Goal: Task Accomplishment & Management: Manage account settings

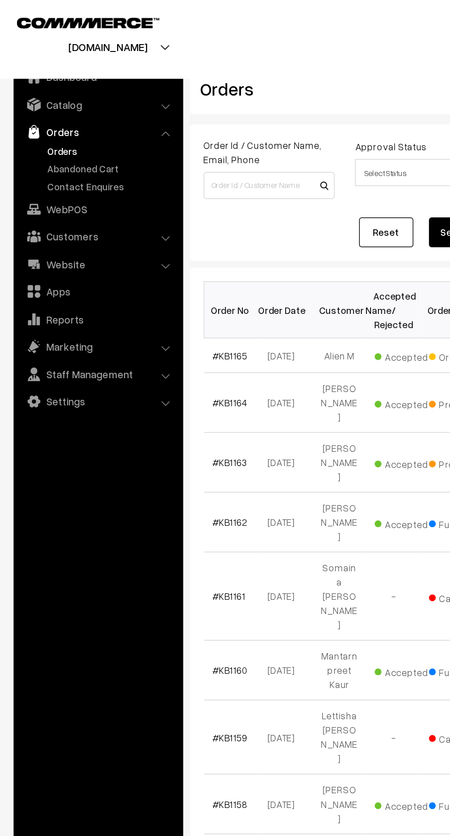
click at [36, 113] on link "Abandoned Cart" at bounding box center [75, 114] width 91 height 10
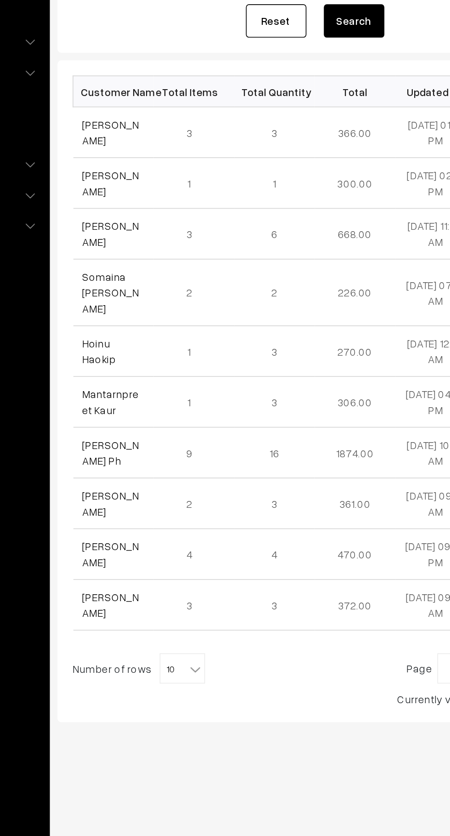
click at [144, 221] on link "[PERSON_NAME]" at bounding box center [161, 215] width 34 height 17
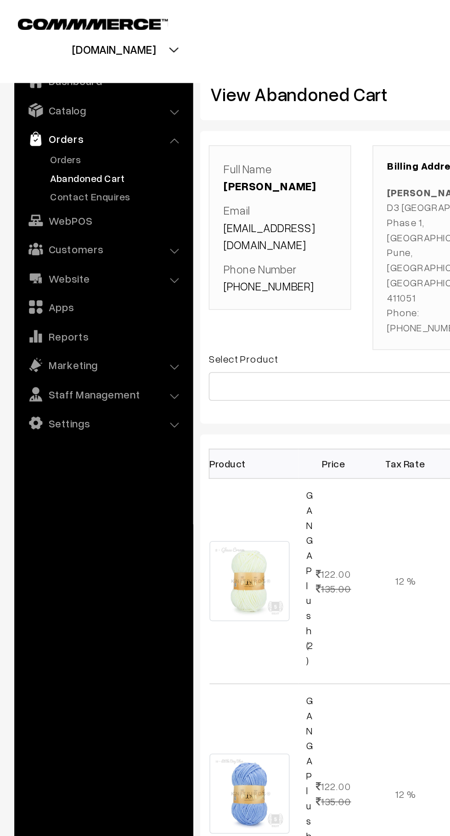
click at [34, 109] on link "Abandoned Cart" at bounding box center [75, 114] width 91 height 10
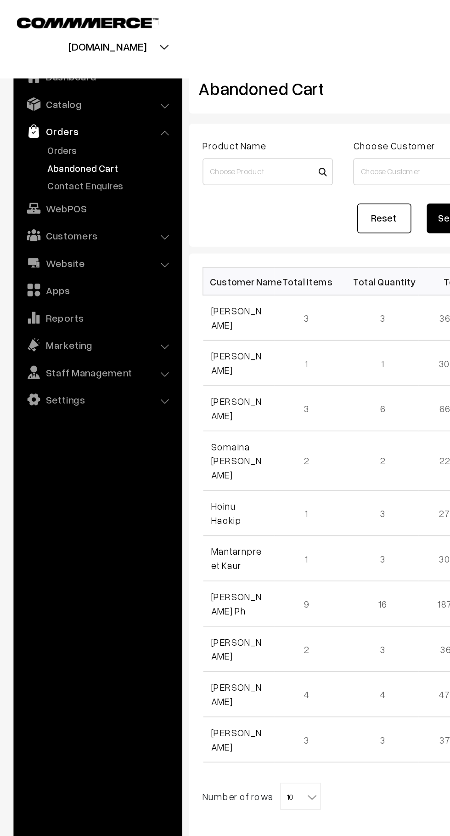
click at [36, 105] on link "Orders" at bounding box center [75, 102] width 91 height 10
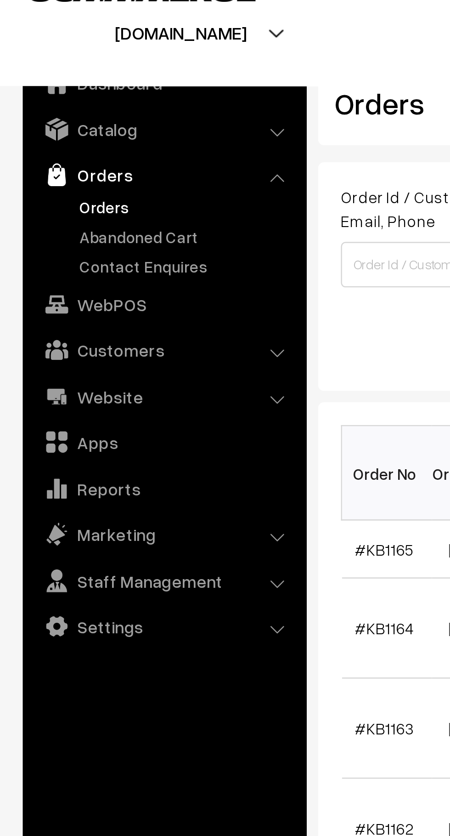
click at [38, 113] on link "Abandoned Cart" at bounding box center [75, 114] width 91 height 10
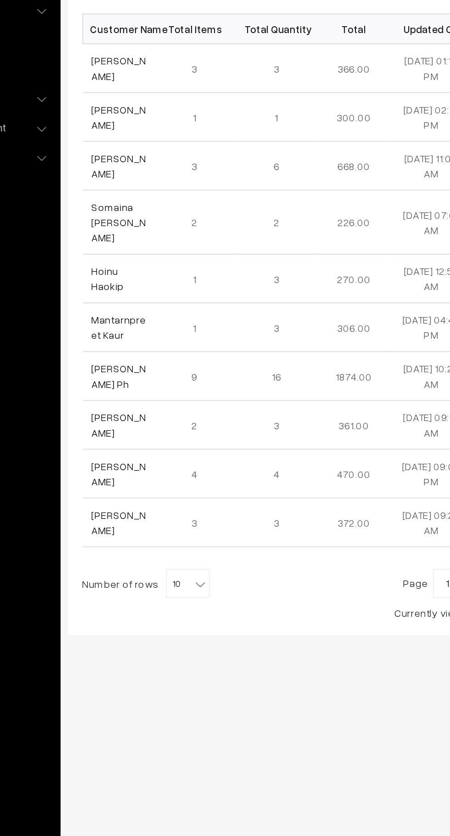
click at [151, 402] on link "[PERSON_NAME] Ph" at bounding box center [161, 410] width 34 height 17
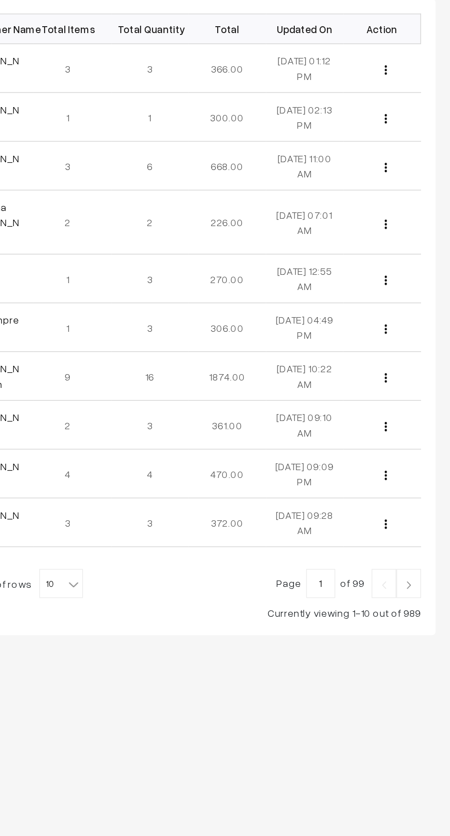
click at [428, 532] on link at bounding box center [424, 541] width 16 height 18
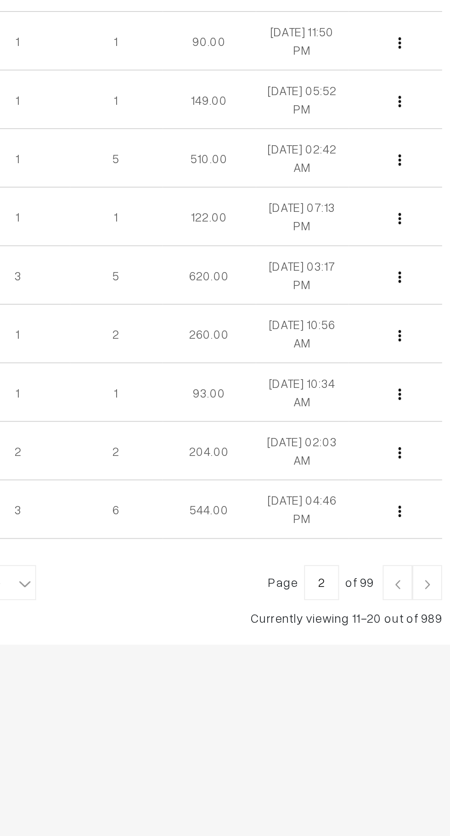
click at [422, 531] on img at bounding box center [424, 533] width 8 height 6
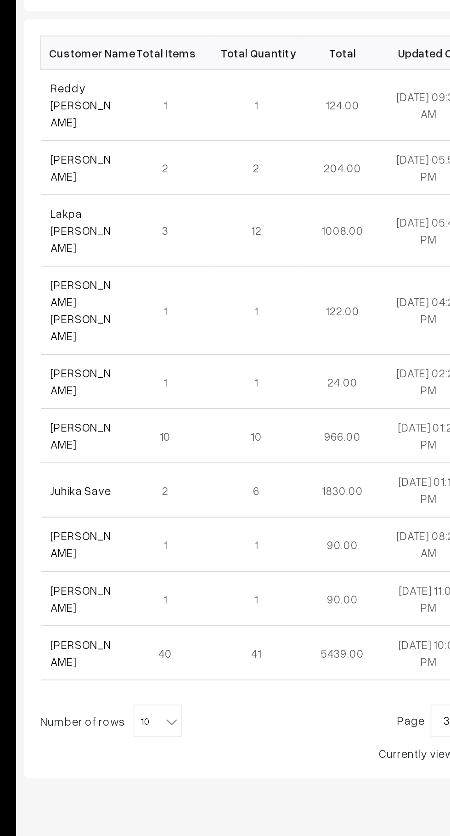
click at [152, 436] on link "Juhika Save" at bounding box center [161, 440] width 34 height 8
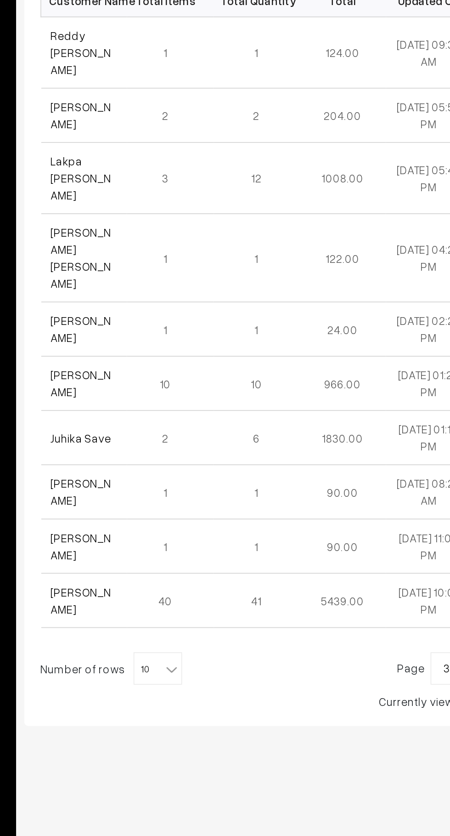
click at [145, 523] on link "Manju Ambaliya" at bounding box center [161, 531] width 34 height 17
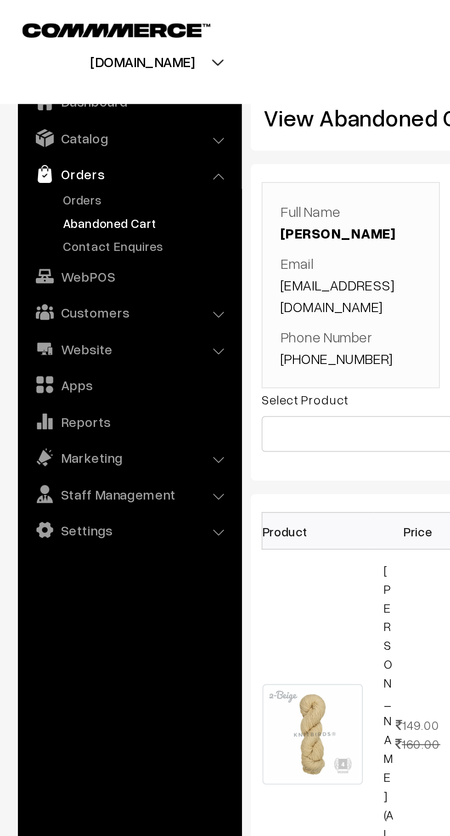
click at [51, 103] on link "Orders" at bounding box center [75, 102] width 91 height 10
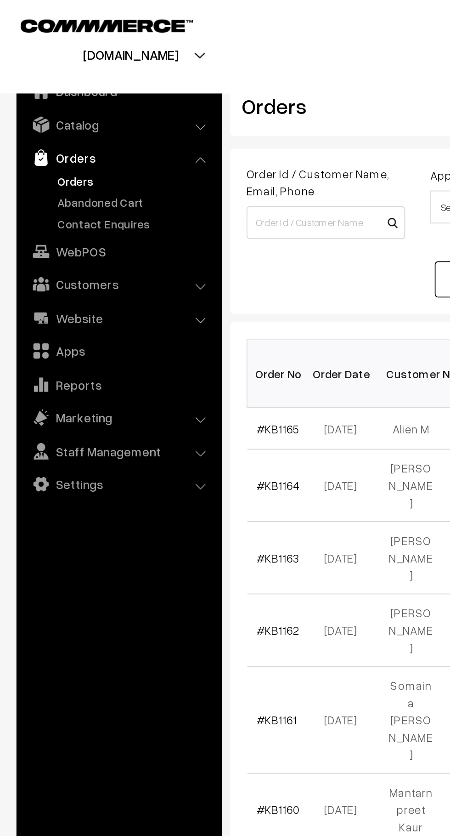
click at [30, 115] on link "Abandoned Cart" at bounding box center [75, 114] width 91 height 10
